Goal: Task Accomplishment & Management: Use online tool/utility

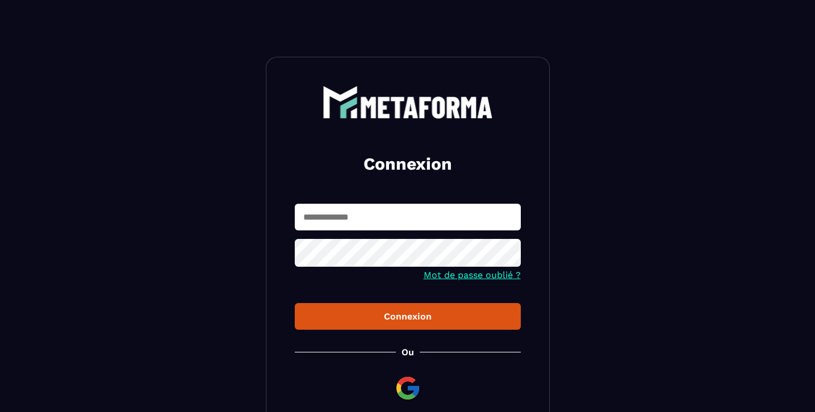
click at [371, 230] on input "text" at bounding box center [408, 217] width 226 height 27
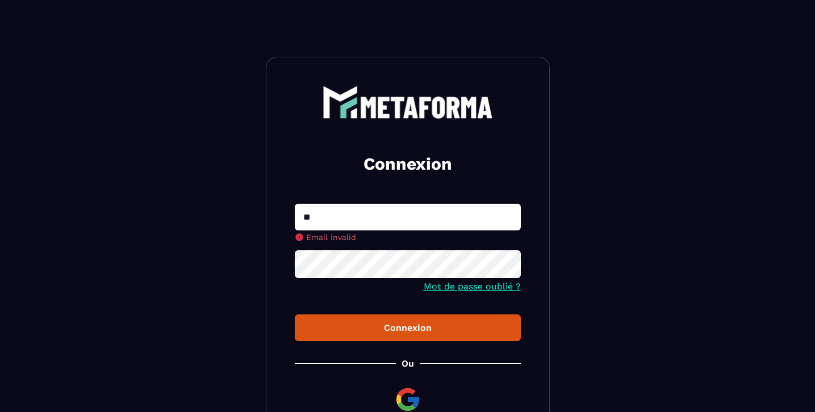
type input "**********"
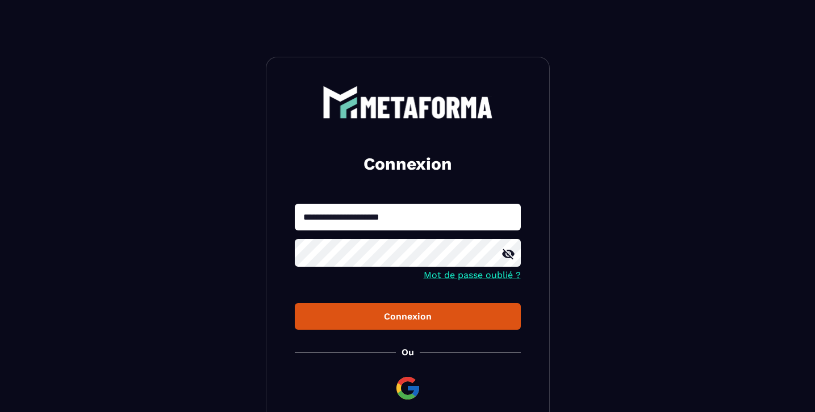
click at [426, 313] on div "Connexion" at bounding box center [408, 316] width 208 height 11
